Goal: Check status: Check status

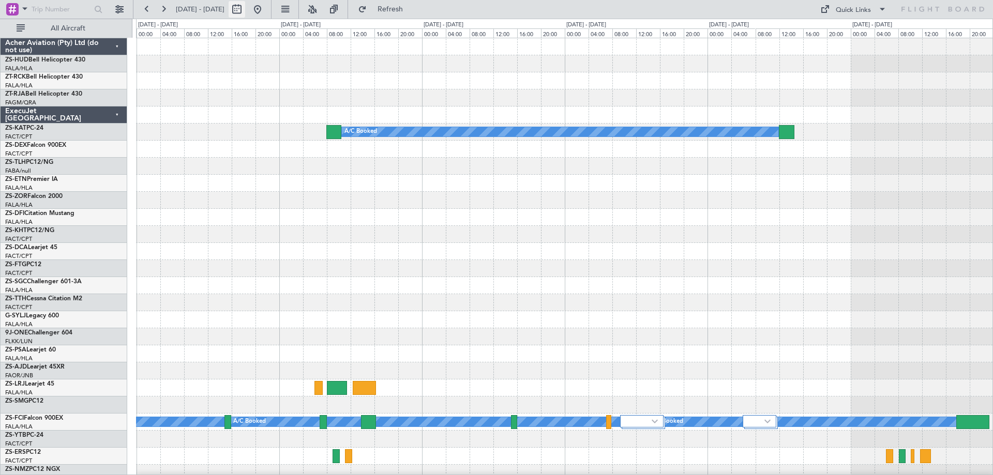
click at [245, 12] on button at bounding box center [237, 9] width 17 height 17
select select "10"
select select "2025"
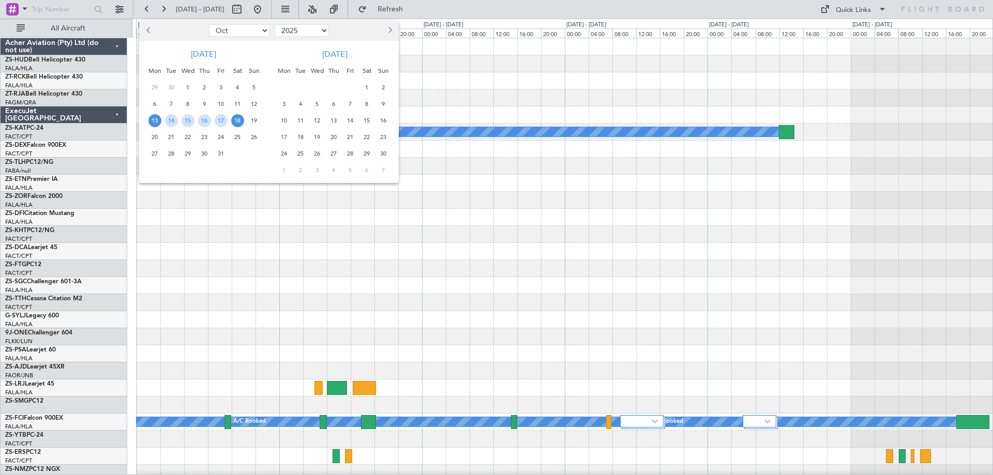
click at [146, 32] on button "Previous month" at bounding box center [148, 30] width 11 height 17
select select "9"
click at [221, 89] on span "5" at bounding box center [221, 87] width 13 height 13
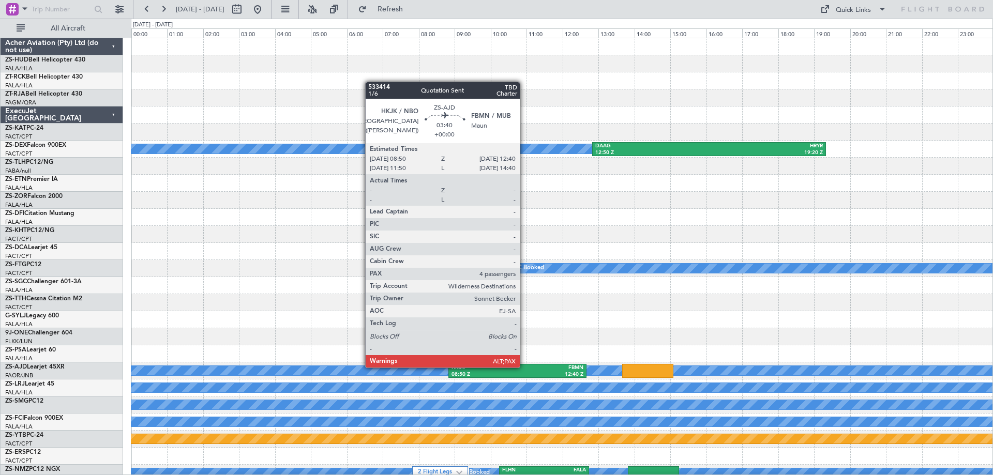
click at [524, 367] on div "FBMN" at bounding box center [550, 368] width 66 height 7
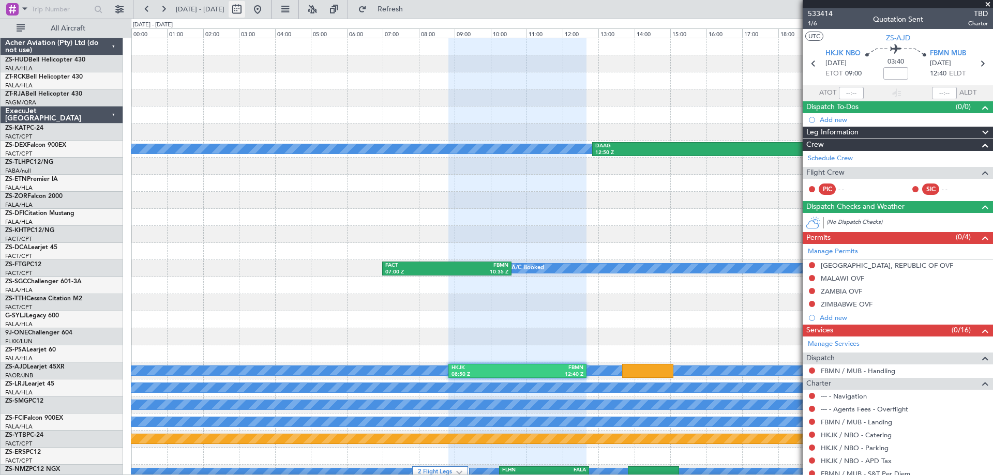
click at [245, 11] on button at bounding box center [237, 9] width 17 height 17
select select "9"
select select "2025"
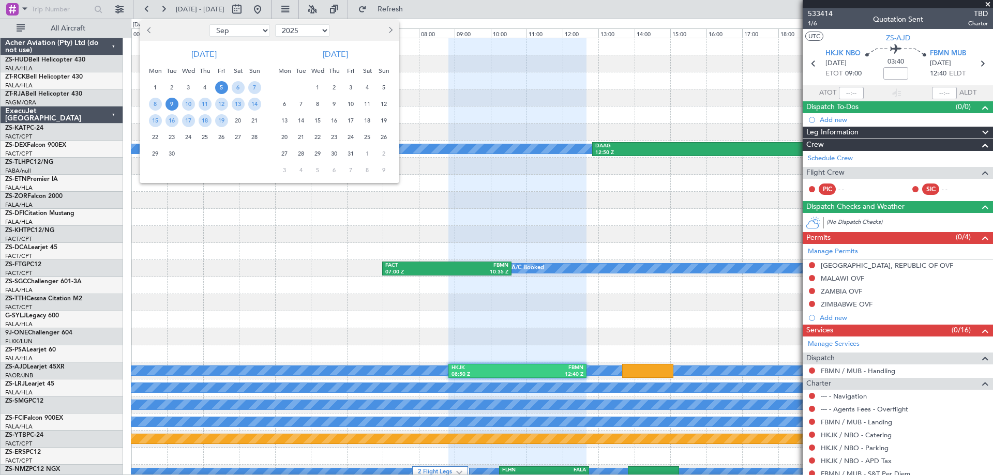
click at [170, 106] on span "9" at bounding box center [171, 104] width 13 height 13
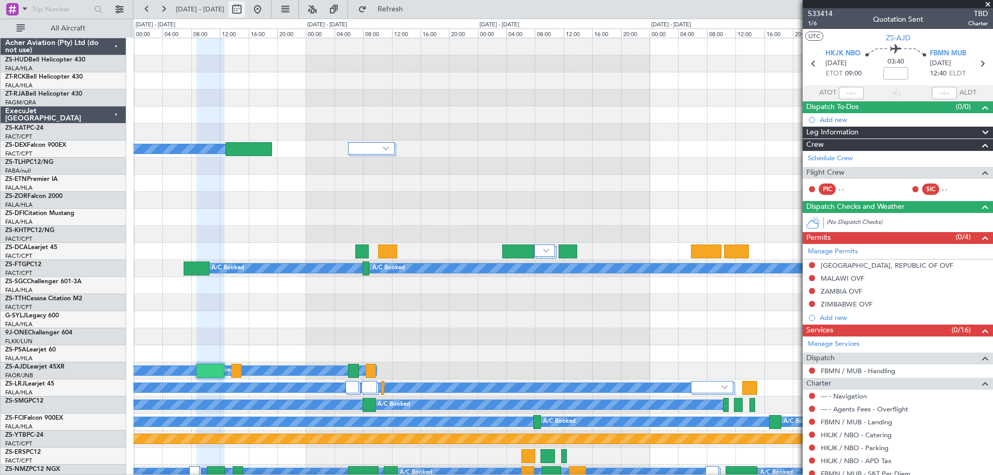
click at [245, 8] on button at bounding box center [237, 9] width 17 height 17
select select "9"
select select "2025"
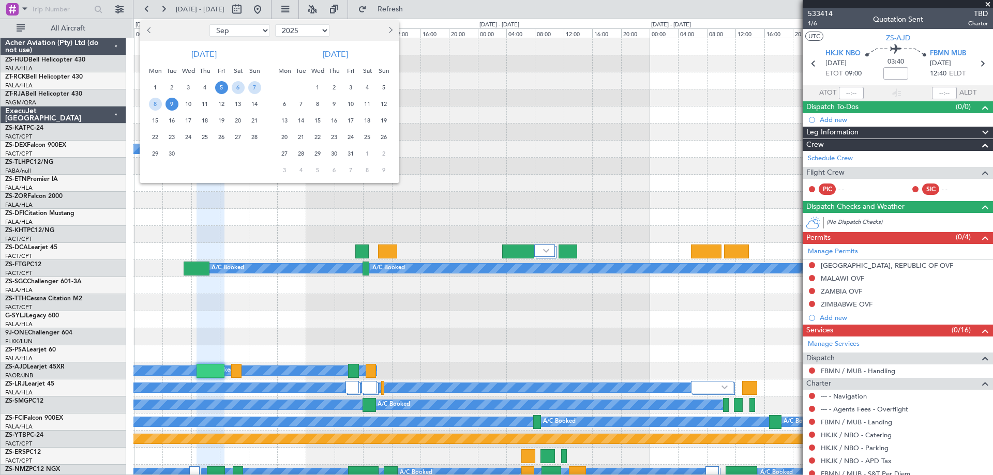
click at [188, 104] on span "10" at bounding box center [188, 104] width 13 height 13
click at [170, 100] on span "9" at bounding box center [171, 104] width 13 height 13
click at [188, 103] on span "10" at bounding box center [188, 104] width 13 height 13
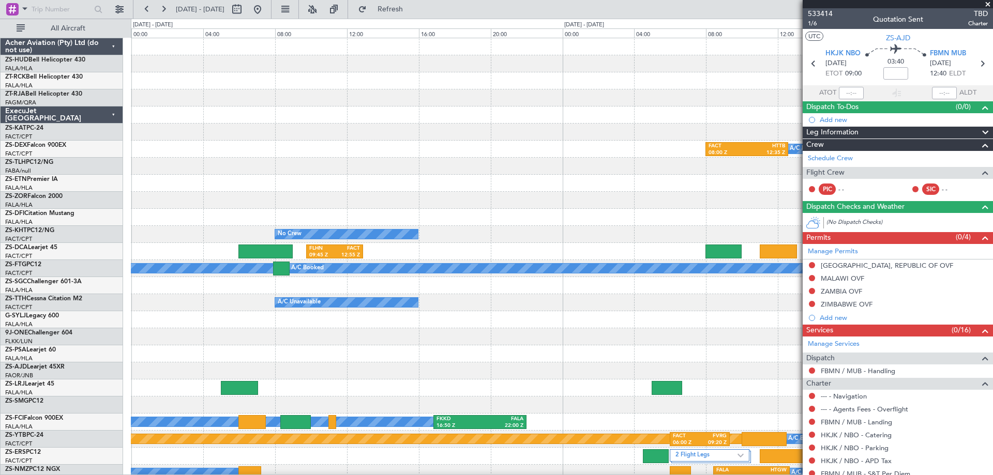
click at [987, 6] on span at bounding box center [988, 4] width 10 height 9
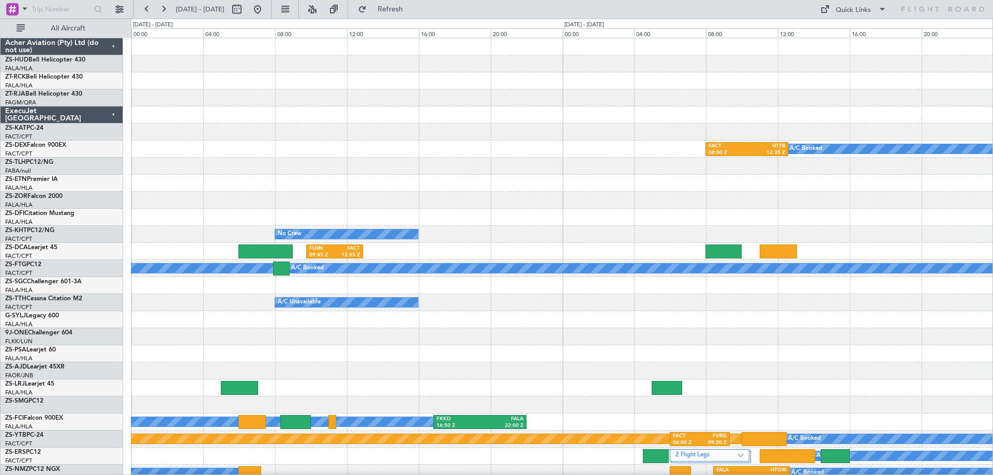
type input "0"
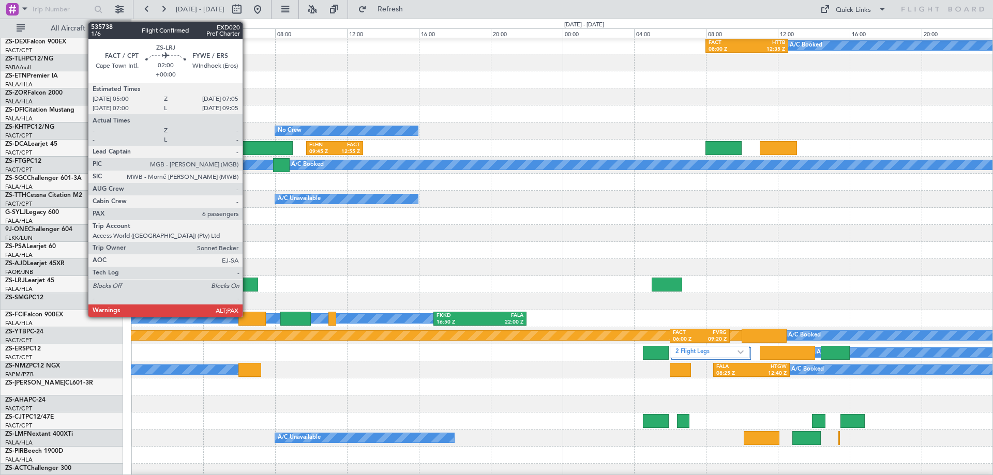
click at [247, 285] on div at bounding box center [240, 285] width 38 height 14
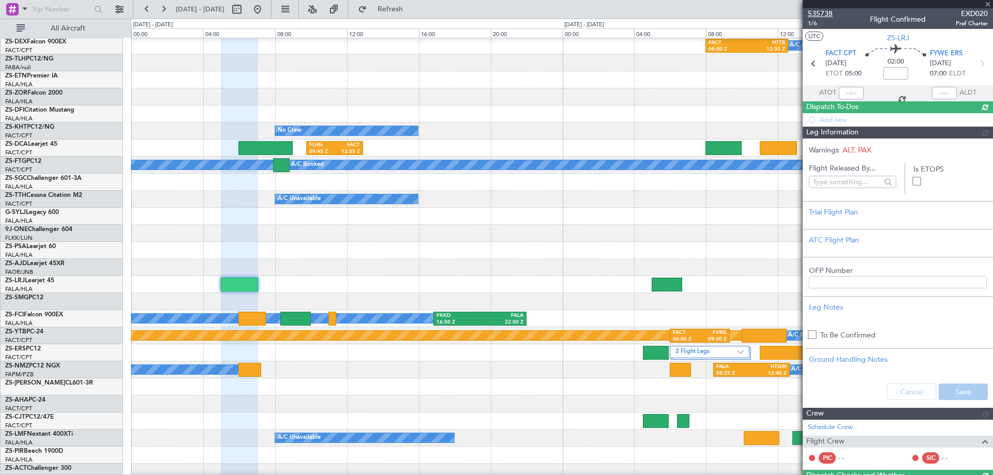
click at [819, 11] on span "535738" at bounding box center [820, 13] width 25 height 11
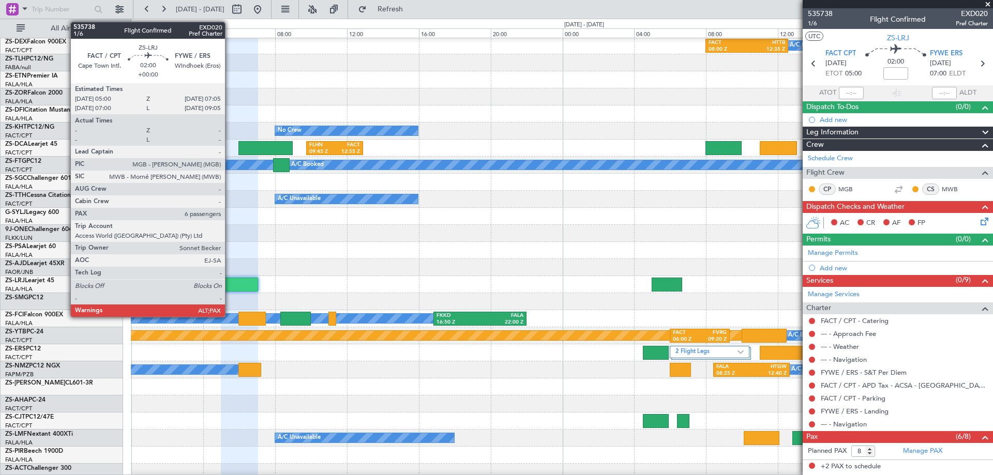
click at [230, 284] on div at bounding box center [240, 285] width 38 height 14
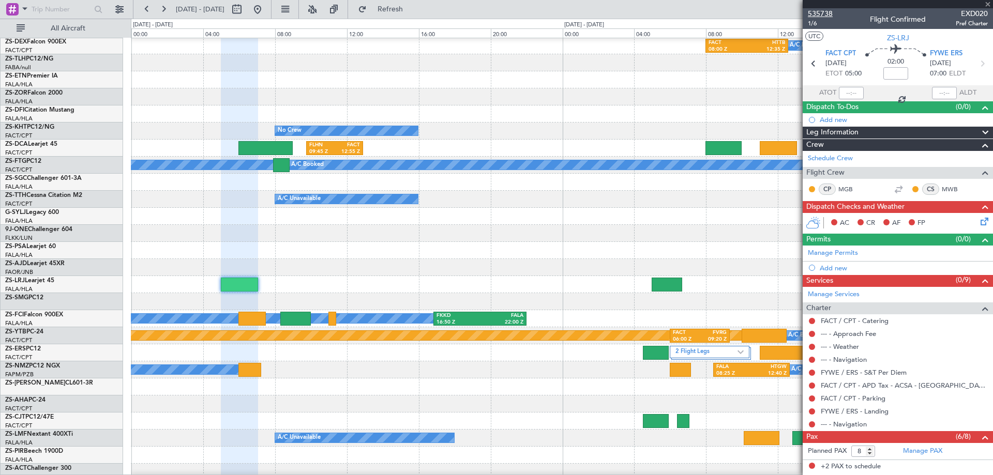
click at [822, 12] on span "535738" at bounding box center [820, 13] width 25 height 11
